Goal: Task Accomplishment & Management: Manage account settings

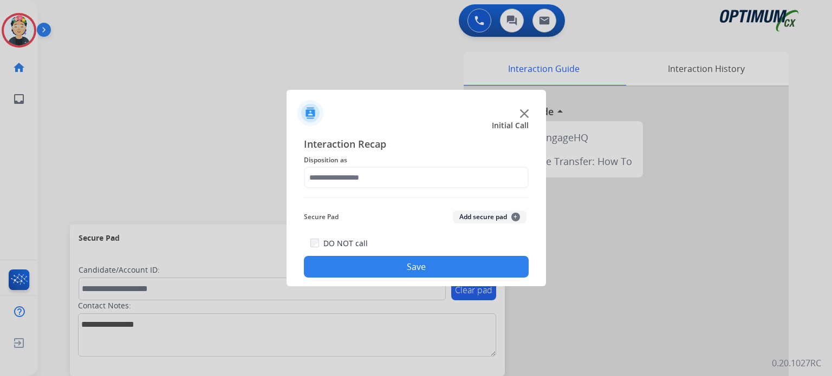
click at [524, 112] on img at bounding box center [524, 113] width 9 height 9
click at [522, 112] on img at bounding box center [524, 113] width 9 height 9
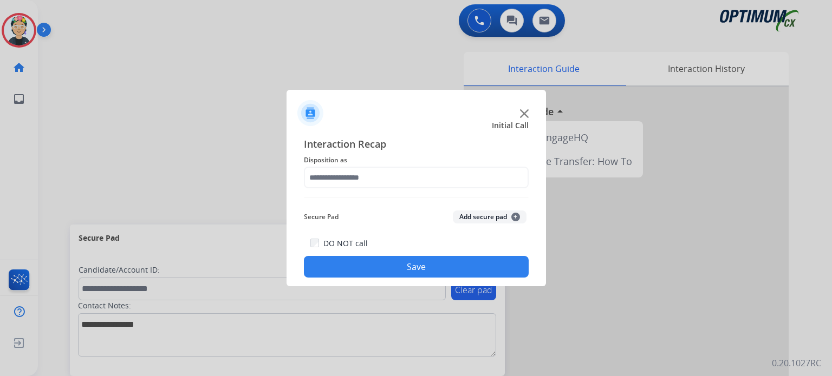
click at [522, 112] on img at bounding box center [524, 113] width 9 height 9
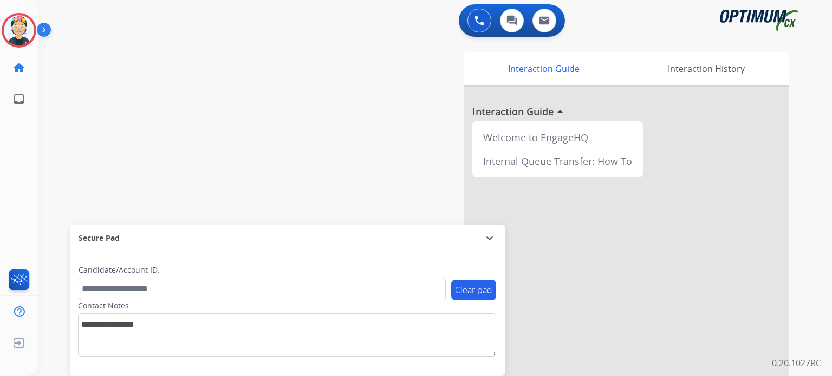
click at [522, 112] on div at bounding box center [626, 289] width 325 height 404
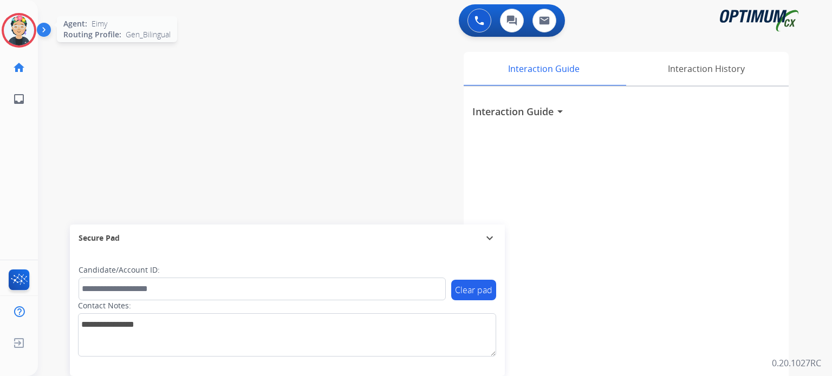
click at [23, 30] on img at bounding box center [19, 30] width 30 height 30
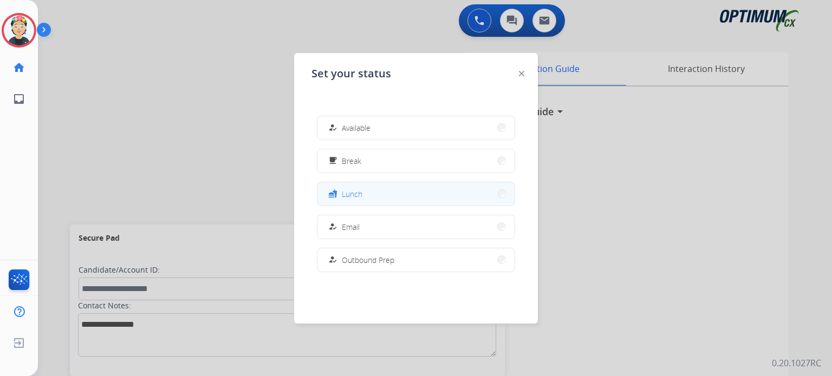
click at [376, 193] on button "fastfood Lunch" at bounding box center [415, 194] width 197 height 23
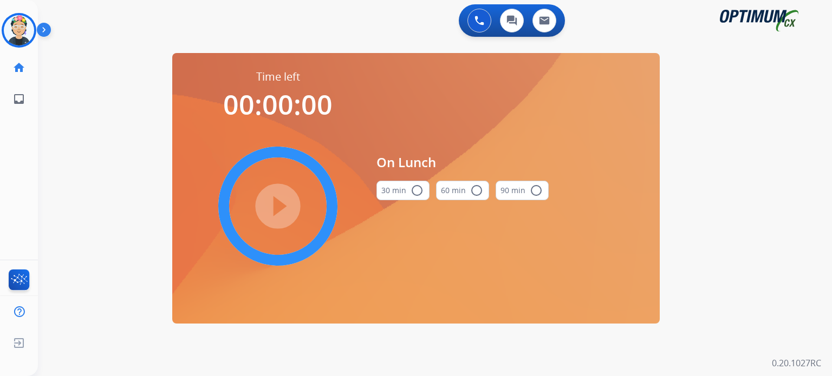
click at [402, 191] on button "30 min radio_button_unchecked" at bounding box center [402, 191] width 53 height 20
click at [271, 200] on mat-icon "play_circle_filled" at bounding box center [277, 206] width 13 height 13
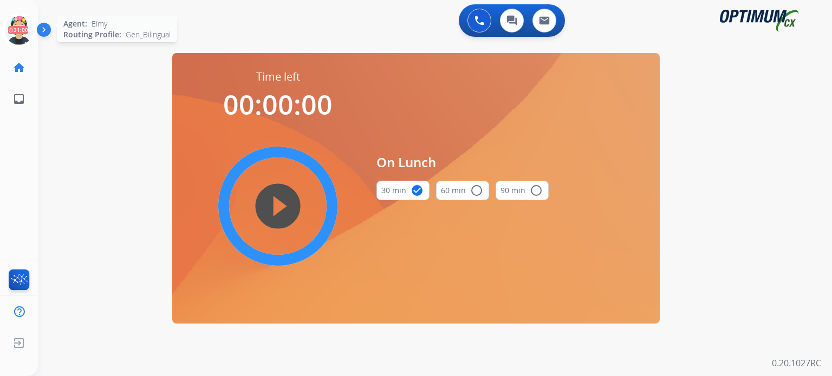
click at [13, 38] on icon at bounding box center [19, 30] width 35 height 35
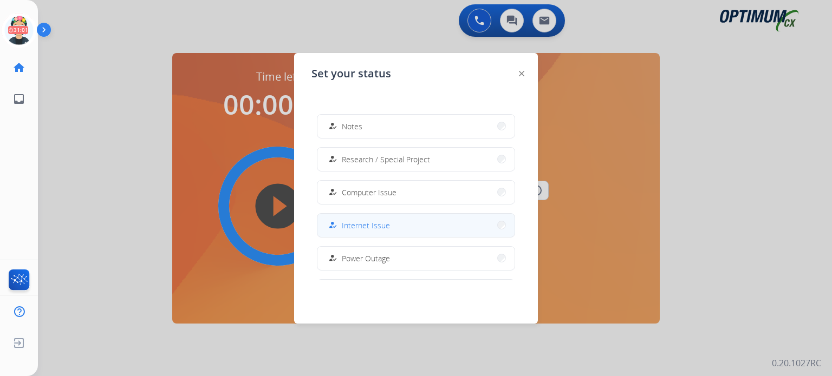
scroll to position [270, 0]
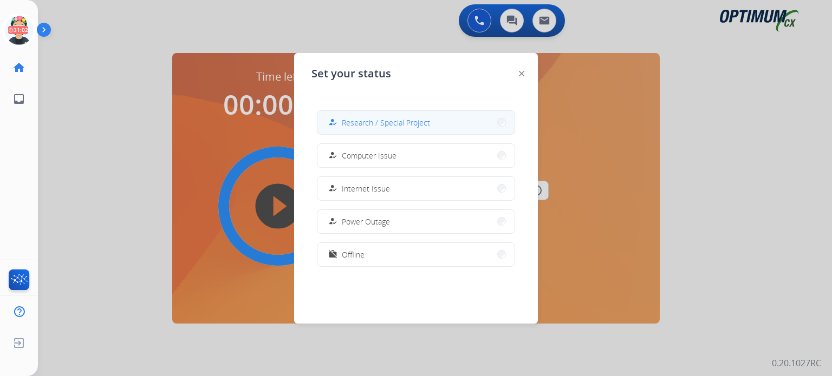
click at [394, 128] on div "how_to_reg Research / Special Project" at bounding box center [378, 122] width 104 height 13
